Goal: Obtain resource: Obtain resource

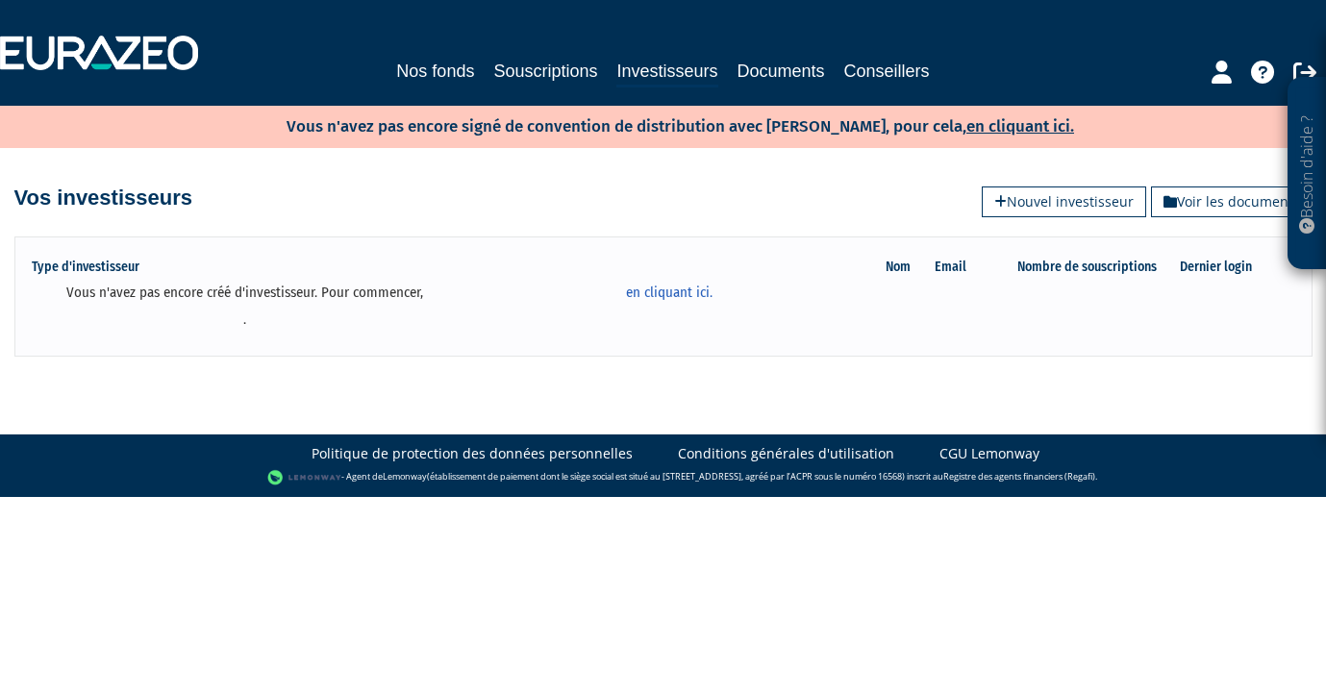
click at [477, 195] on div "Vos investisseurs Voir les documents Nouvel investisseur" at bounding box center [663, 188] width 1299 height 42
click at [434, 62] on link "Nos fonds" at bounding box center [435, 71] width 78 height 27
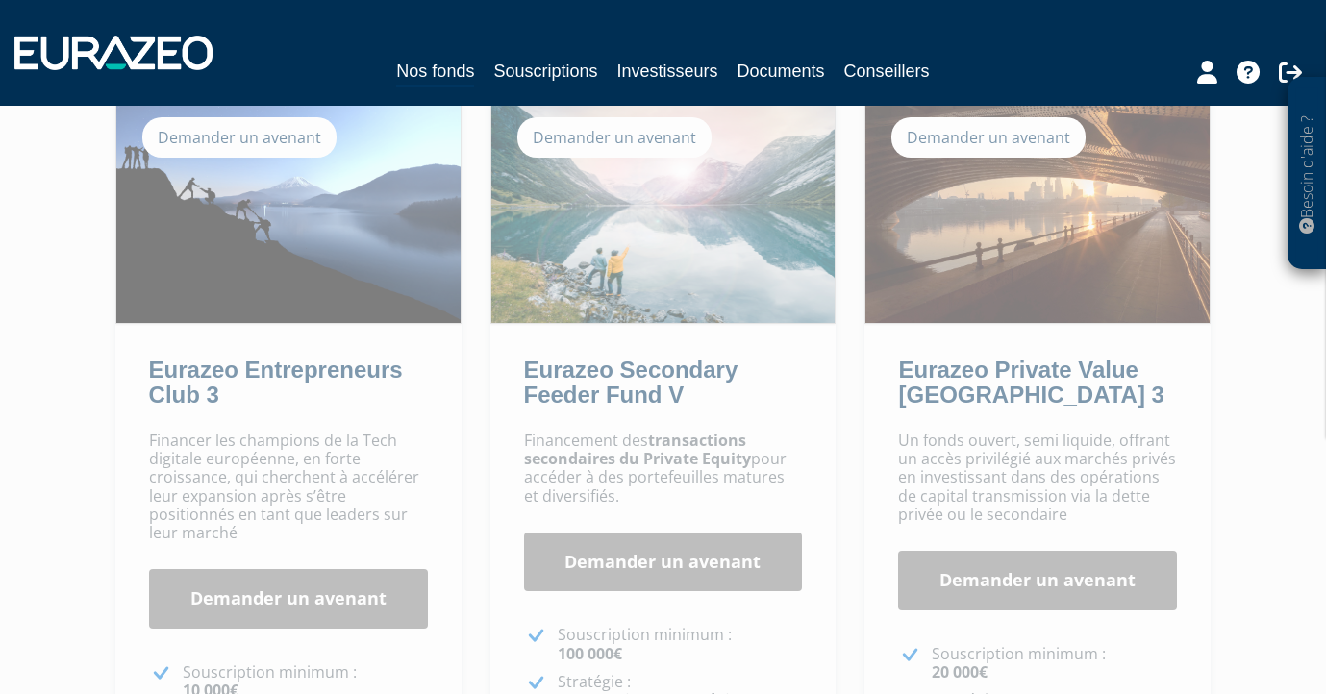
scroll to position [215, 0]
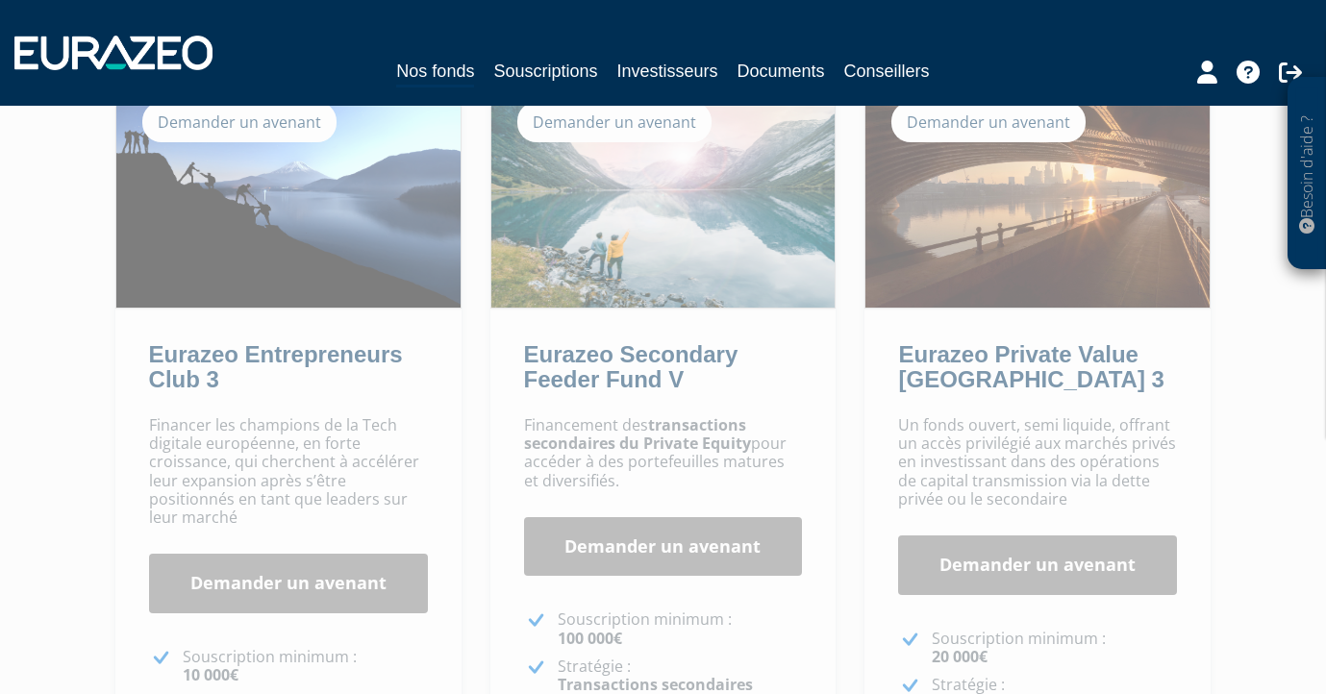
click at [965, 438] on p "Un fonds ouvert, semi liquide, offrant un accès privilégié aux marchés privés e…" at bounding box center [1037, 462] width 279 height 92
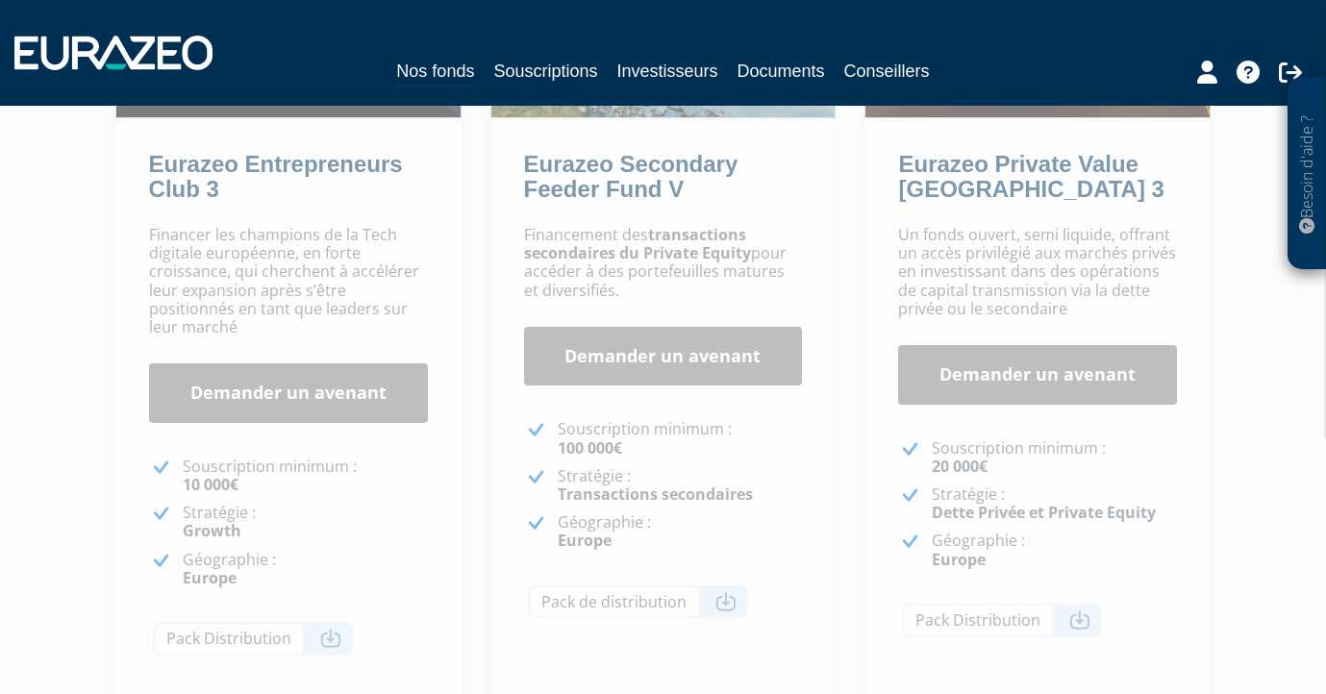
scroll to position [407, 0]
click at [967, 348] on link "Demander un avenant" at bounding box center [1037, 374] width 279 height 60
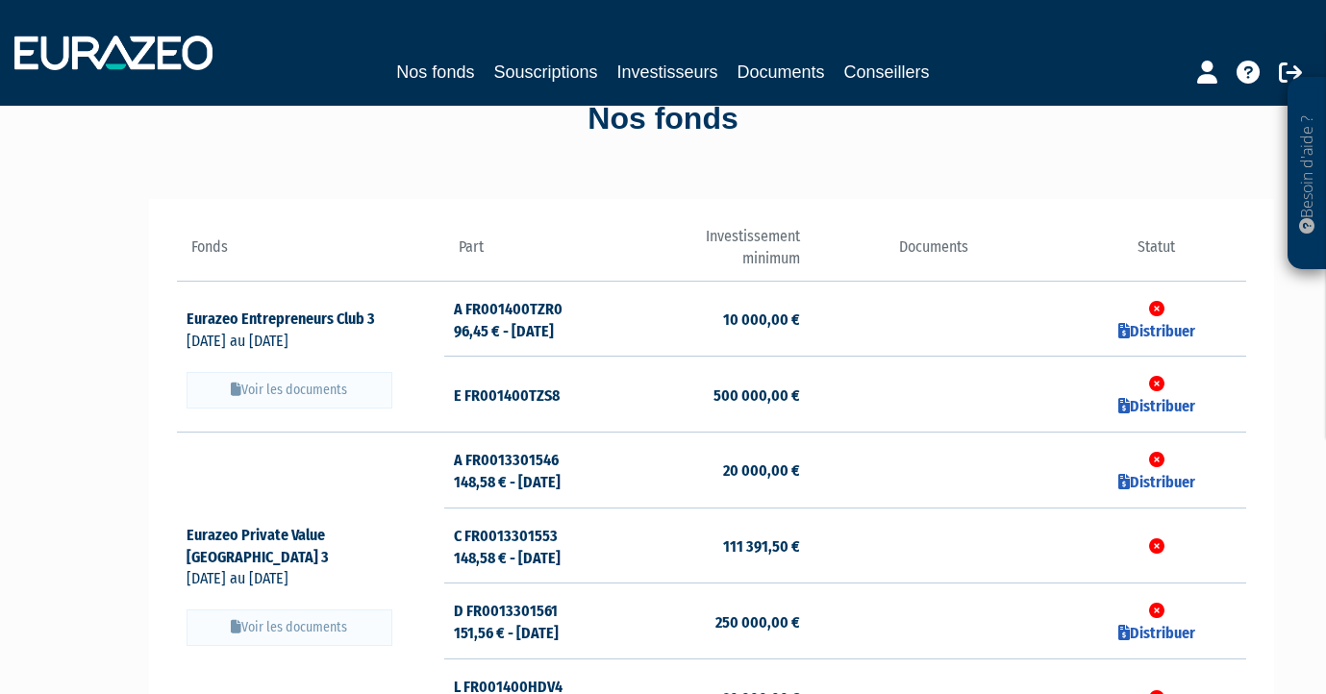
scroll to position [59, 0]
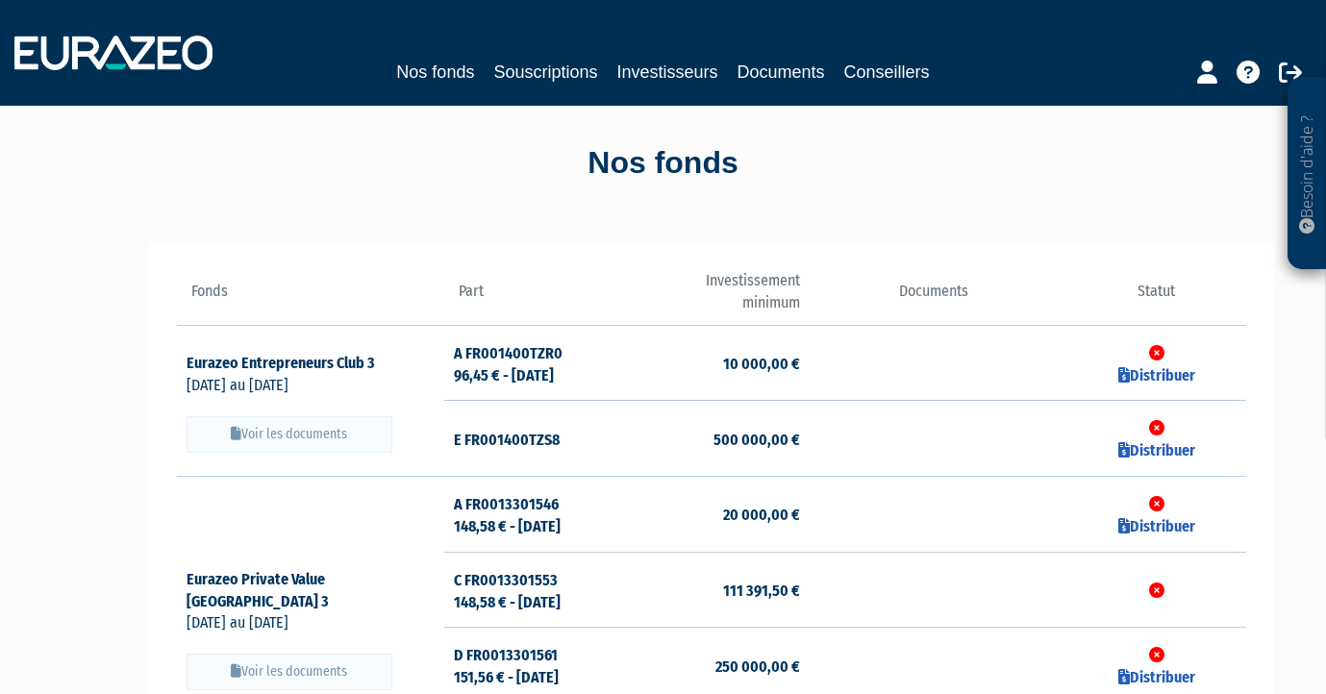
click at [286, 429] on button "Voir les documents" at bounding box center [290, 434] width 206 height 37
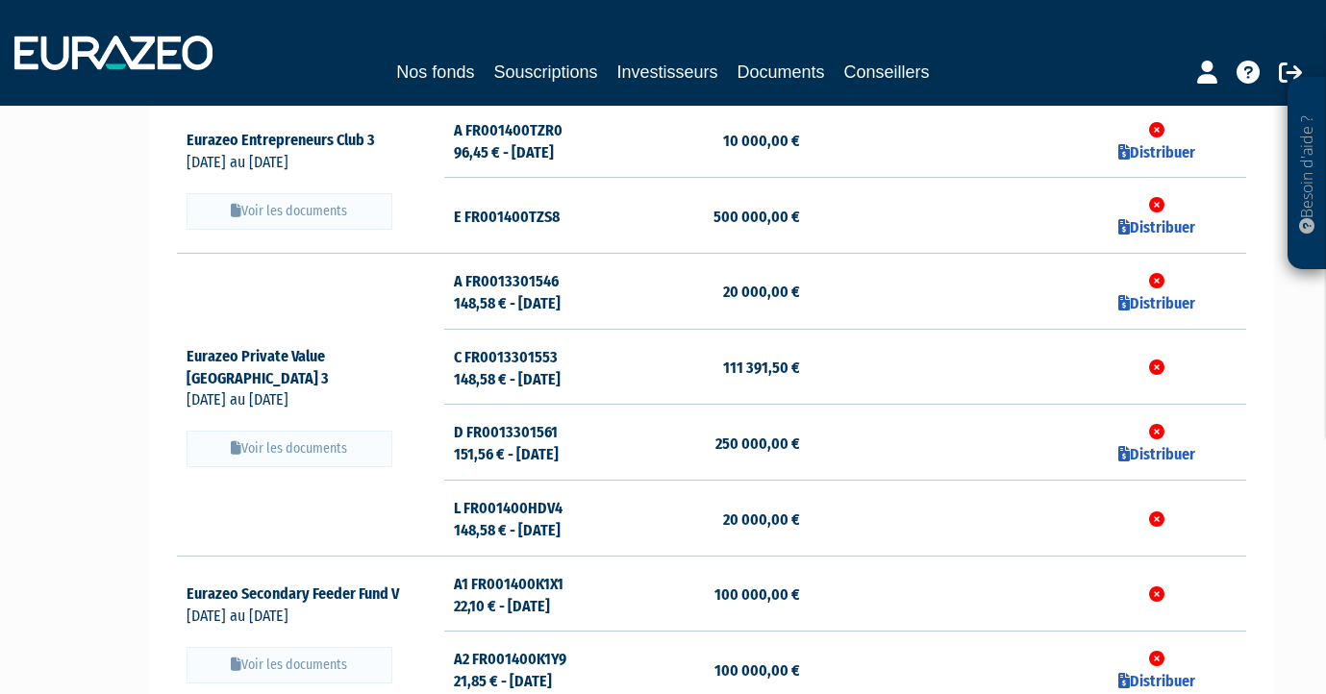
scroll to position [290, 0]
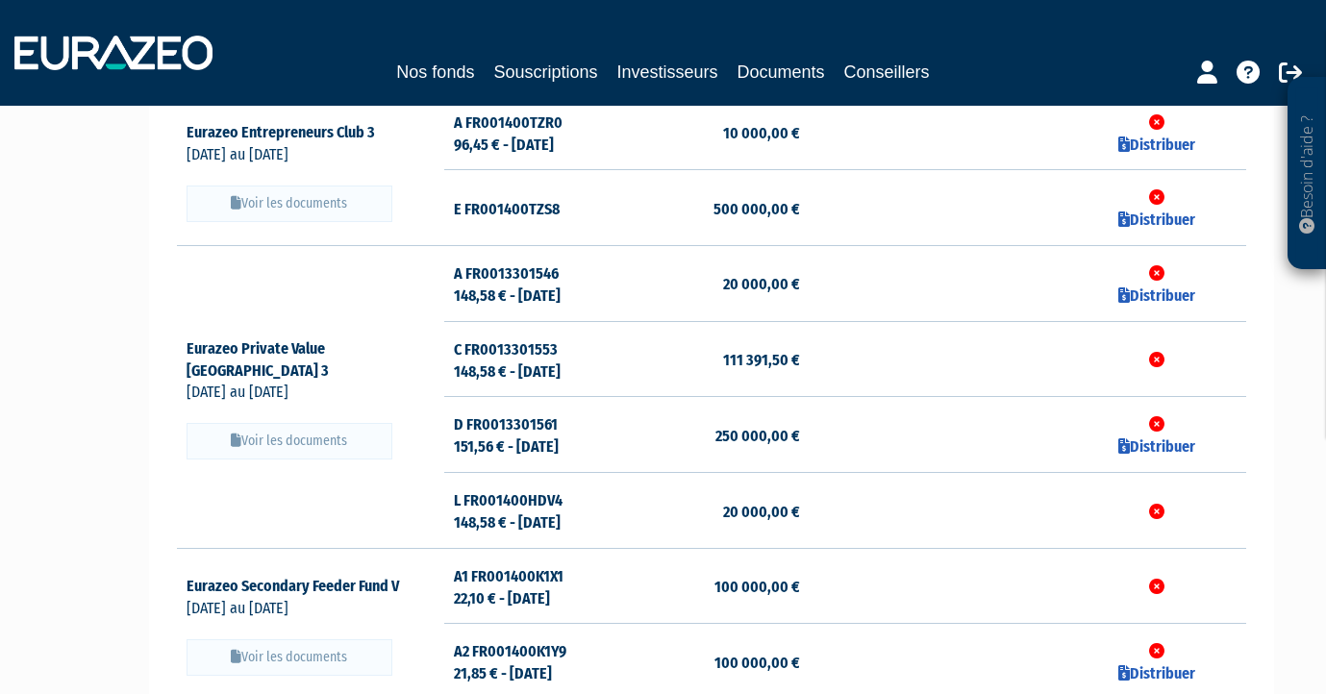
click at [324, 440] on button "Voir les documents" at bounding box center [290, 441] width 206 height 37
click at [498, 349] on td "C FR0013301553 148,58 € - 01/08/2025" at bounding box center [533, 359] width 178 height 76
click at [1154, 358] on icon at bounding box center [1156, 359] width 15 height 15
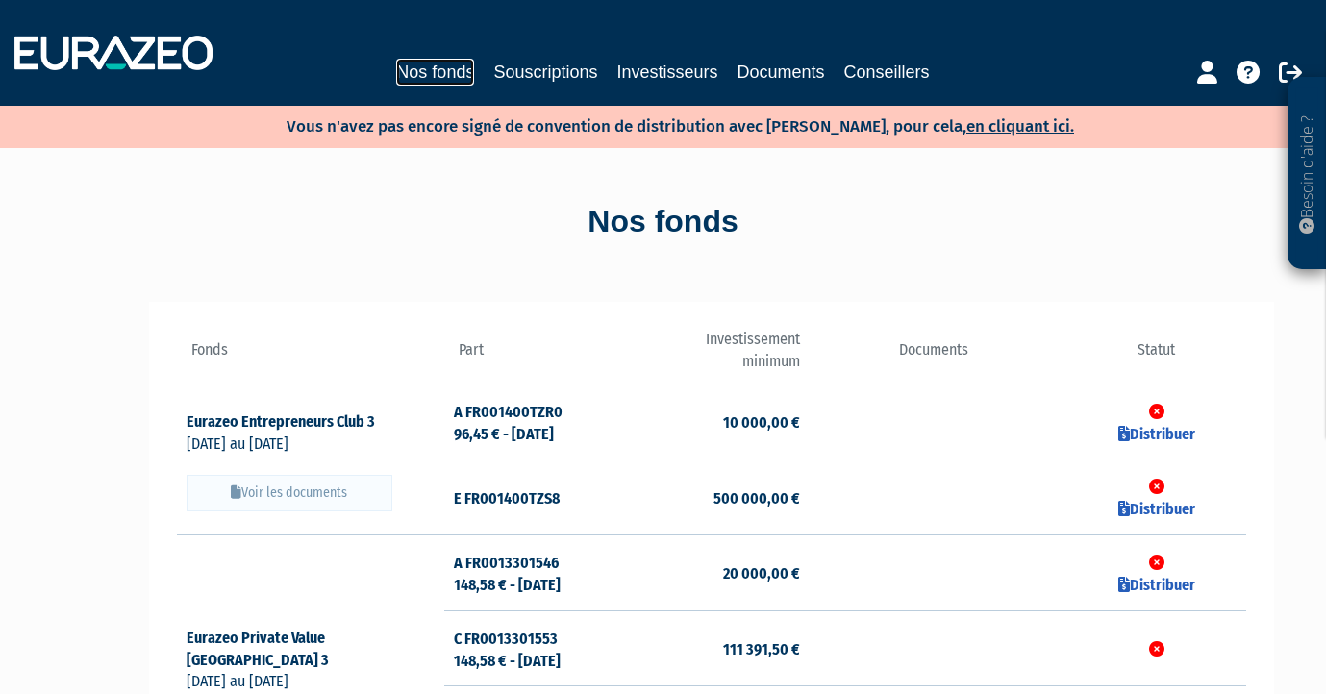
click at [427, 66] on link "Nos fonds" at bounding box center [435, 72] width 78 height 27
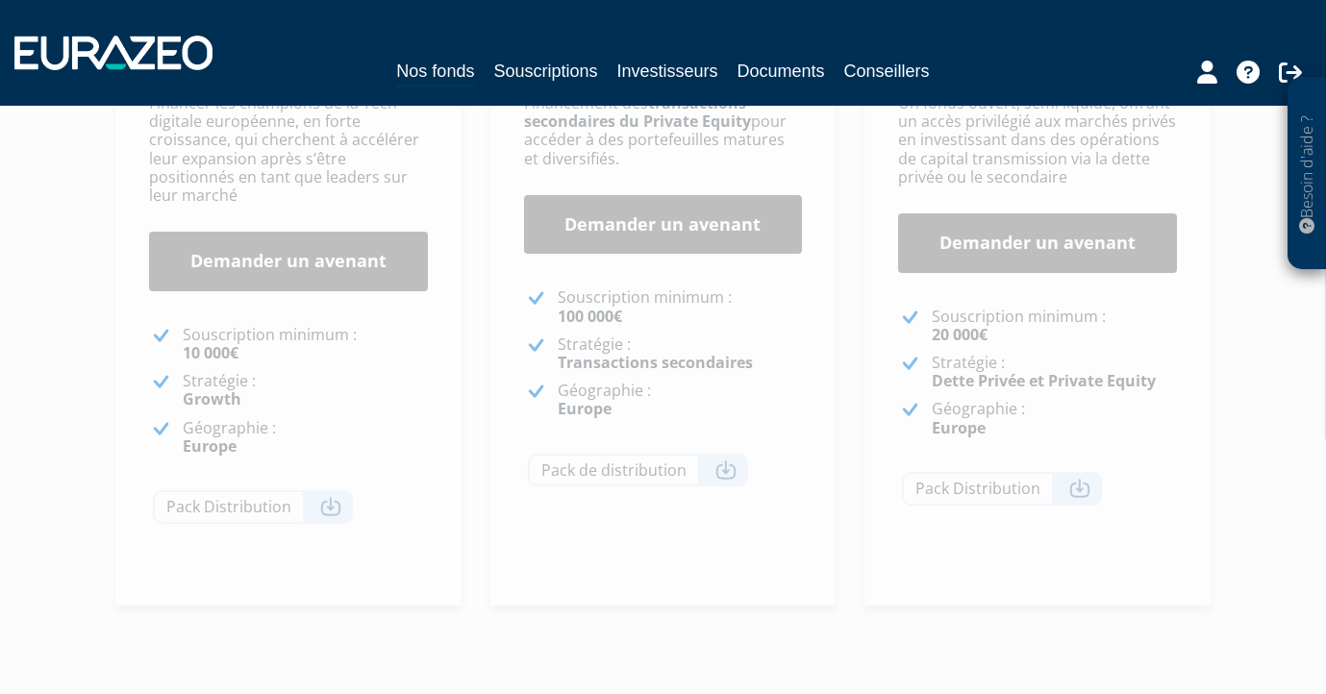
scroll to position [292, 0]
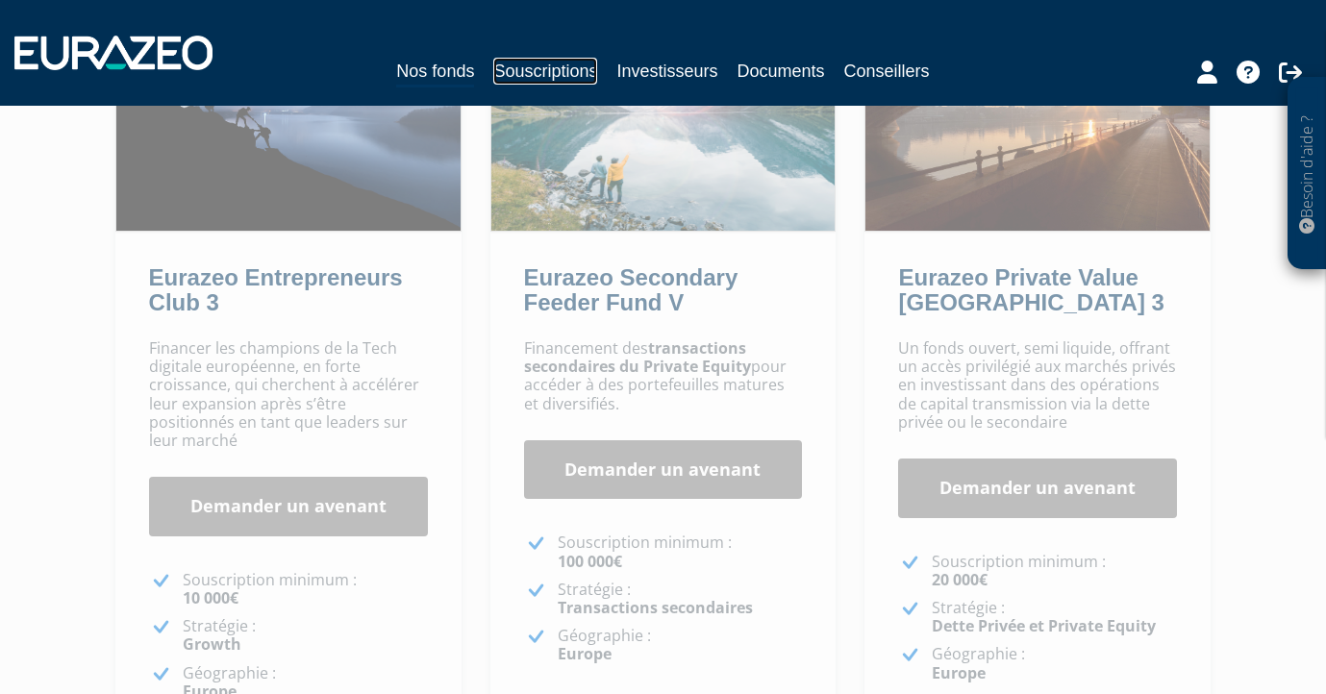
click at [572, 78] on link "Souscriptions" at bounding box center [545, 71] width 104 height 27
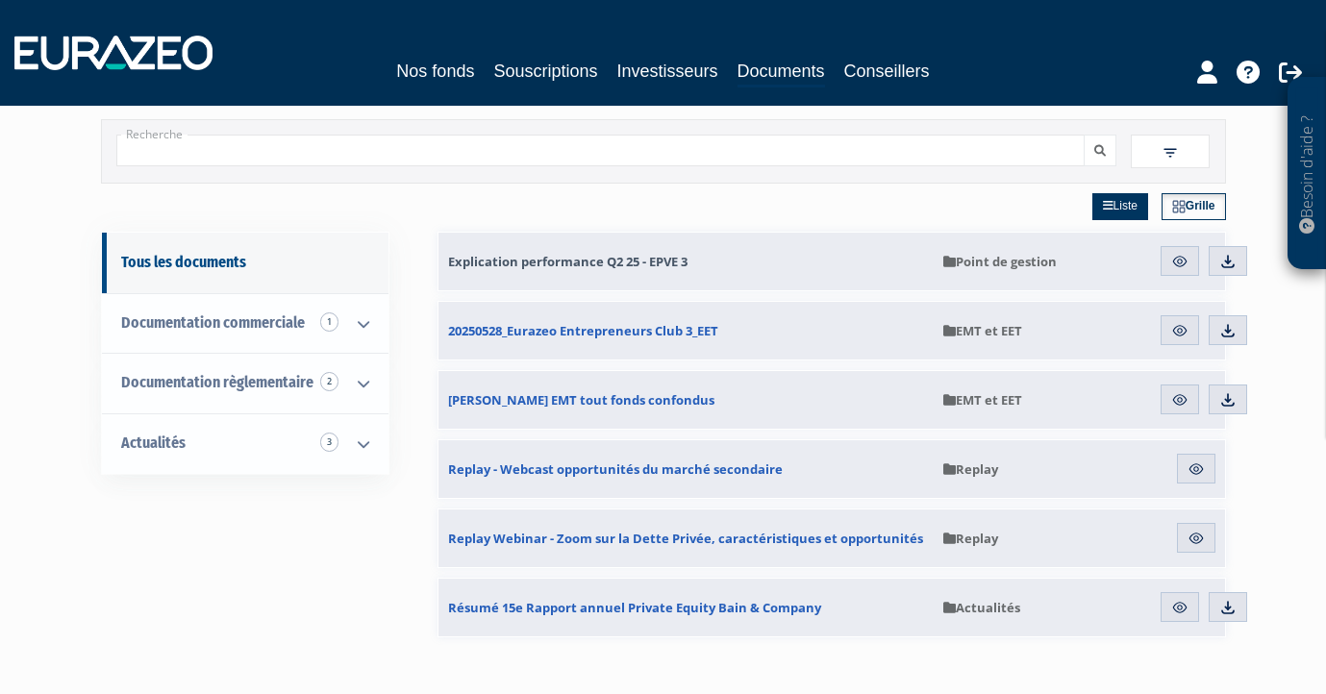
scroll to position [110, 0]
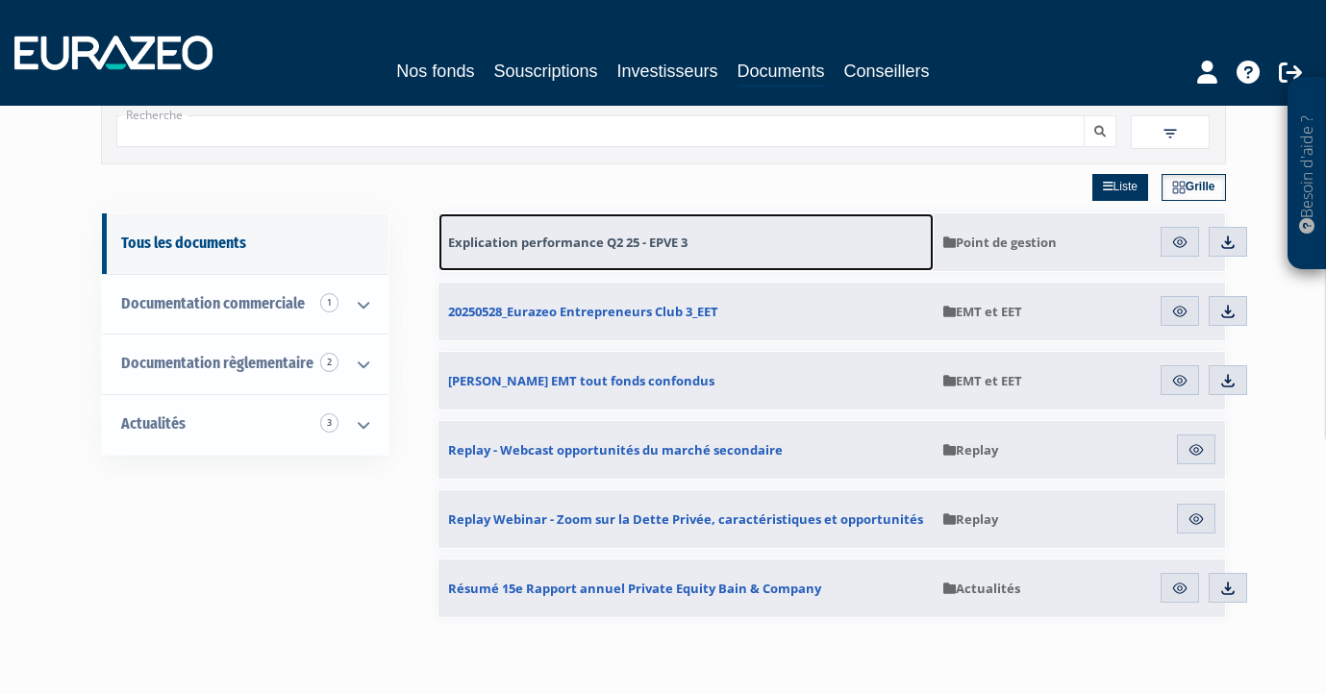
click at [662, 240] on span "Explication performance Q2 25 - EPVE 3" at bounding box center [568, 242] width 240 height 17
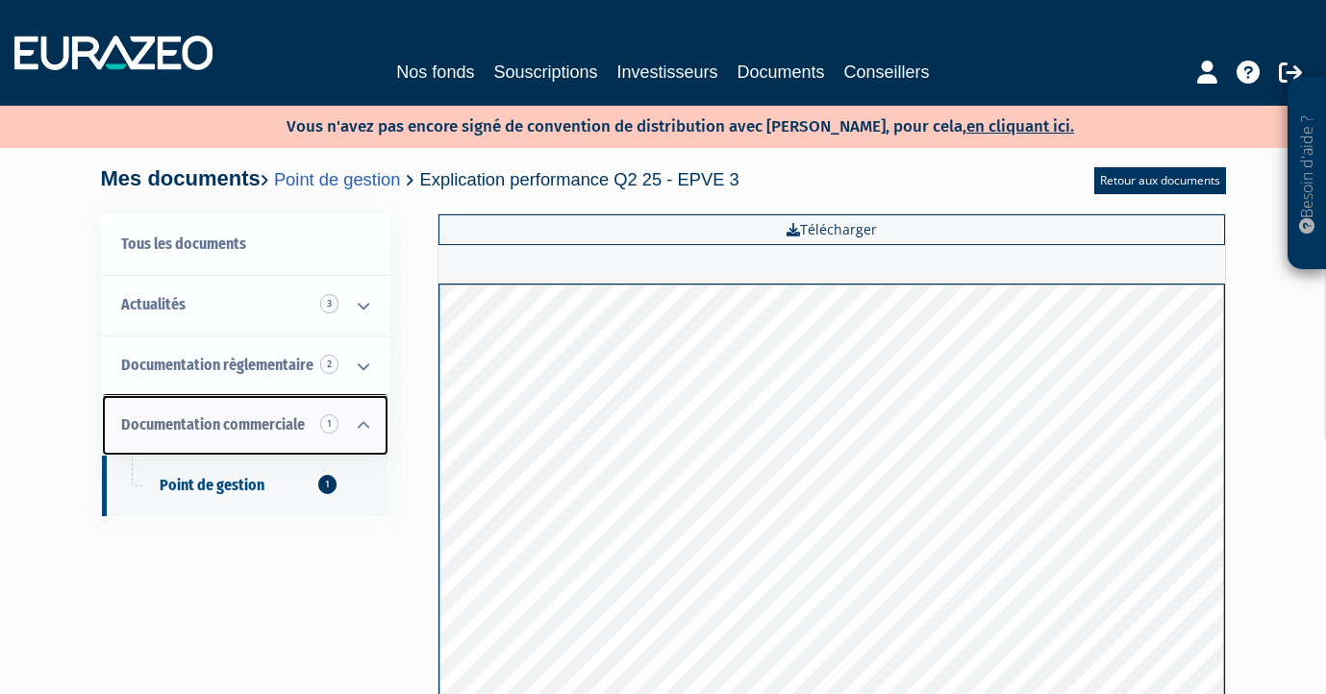
click at [238, 437] on link "Documentation commerciale 1" at bounding box center [245, 425] width 287 height 61
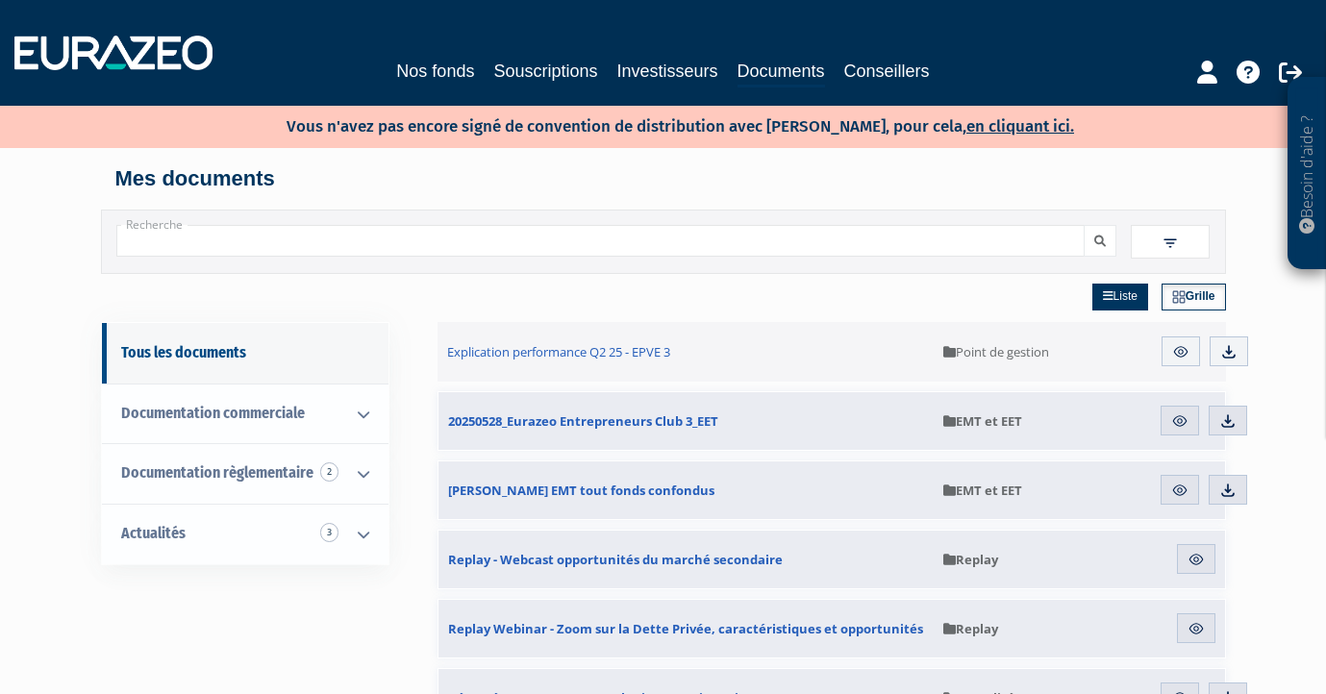
scroll to position [110, 0]
